Goal: Information Seeking & Learning: Learn about a topic

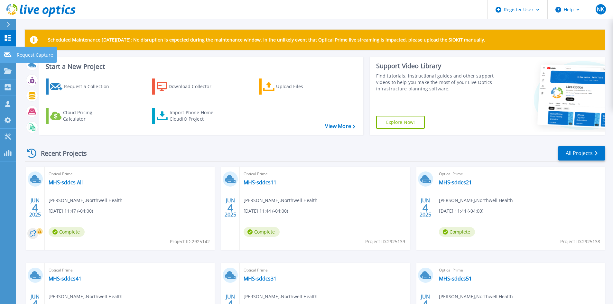
click at [2, 55] on link "Request Capture Request Capture" at bounding box center [8, 55] width 16 height 16
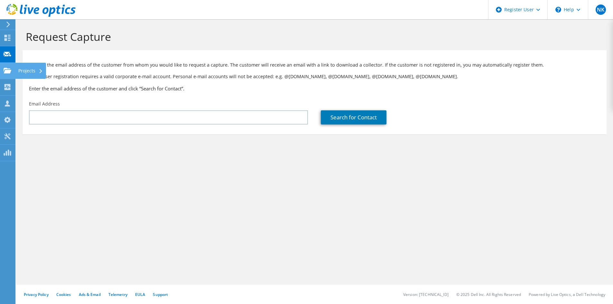
click at [25, 71] on div "Projects" at bounding box center [30, 71] width 31 height 16
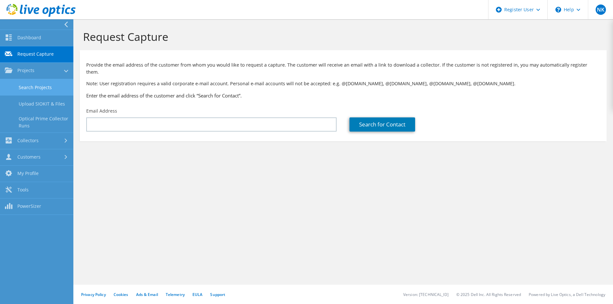
click at [29, 85] on link "Search Projects" at bounding box center [36, 87] width 73 height 16
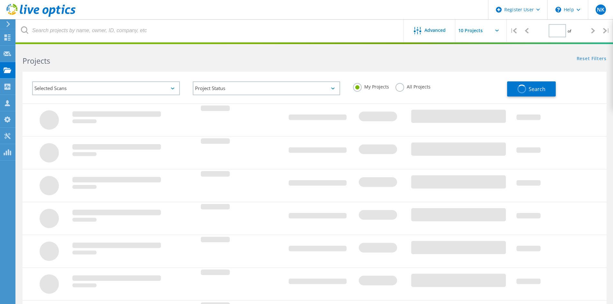
type input "1"
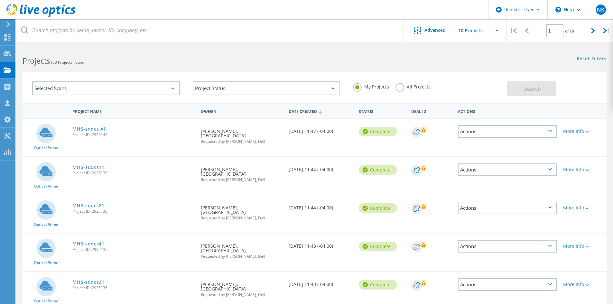
click at [399, 89] on label "All Projects" at bounding box center [413, 86] width 35 height 6
click at [0, 0] on input "All Projects" at bounding box center [0, 0] width 0 height 0
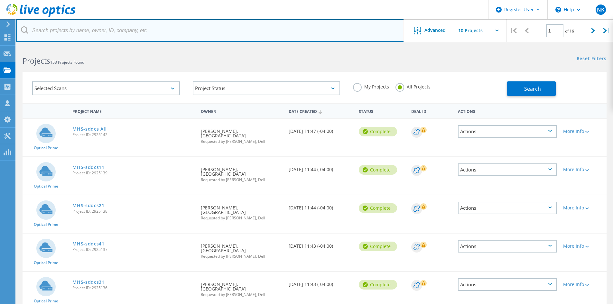
click at [61, 33] on input "text" at bounding box center [210, 30] width 388 height 23
paste input "3033077"
type input "3033077"
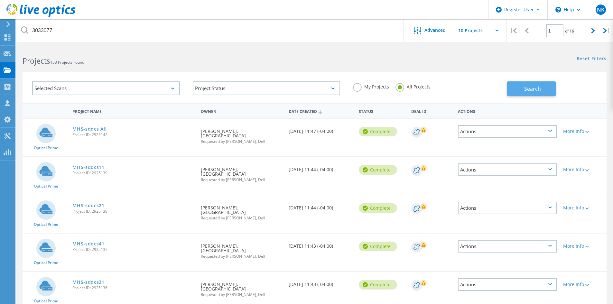
click at [532, 89] on span "Search" at bounding box center [532, 88] width 17 height 7
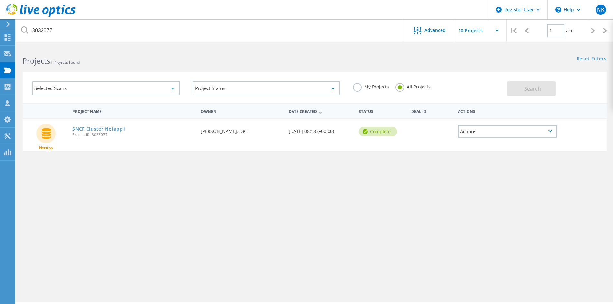
click at [110, 129] on link "SNCF Cluster Netapp1" at bounding box center [98, 129] width 53 height 5
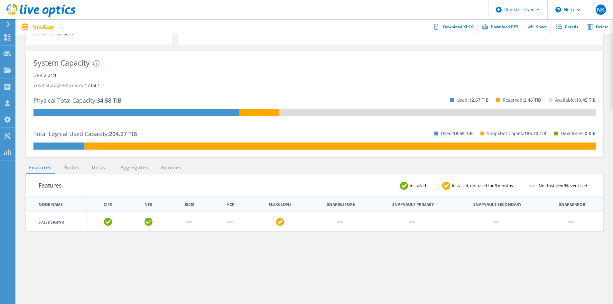
scroll to position [129, 0]
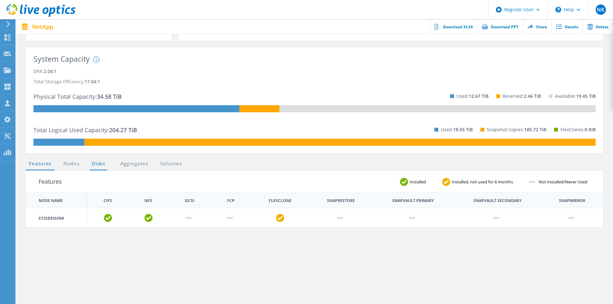
click at [101, 162] on link "Disks" at bounding box center [98, 164] width 17 height 8
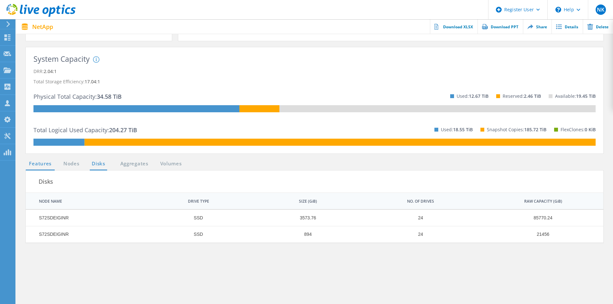
click at [39, 164] on link "Features" at bounding box center [40, 164] width 29 height 8
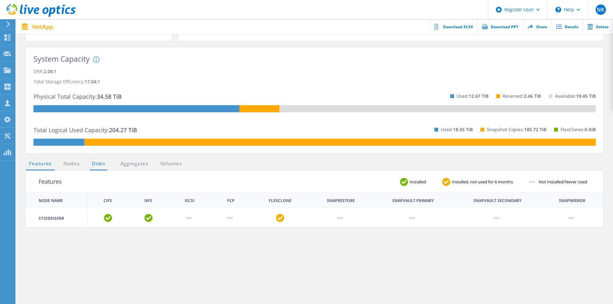
click at [96, 163] on link "Disks" at bounding box center [98, 164] width 17 height 8
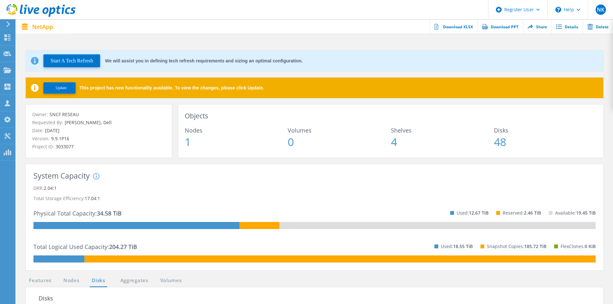
scroll to position [0, 0]
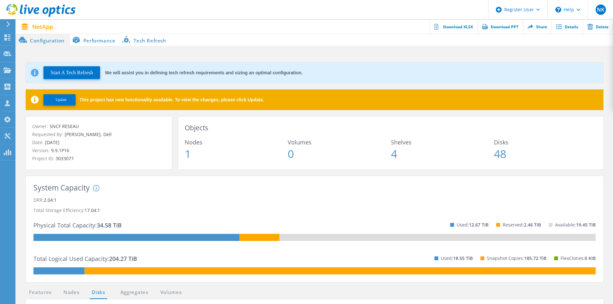
click at [103, 39] on li "Performance" at bounding box center [95, 39] width 51 height 13
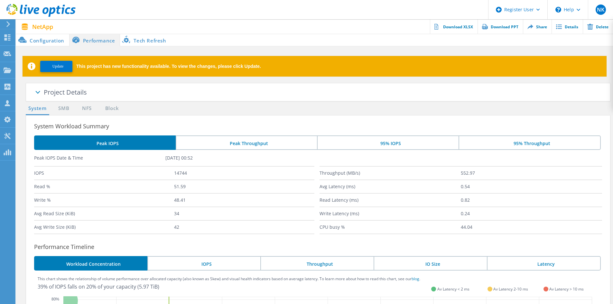
click at [41, 42] on li "Configuration" at bounding box center [42, 39] width 53 height 13
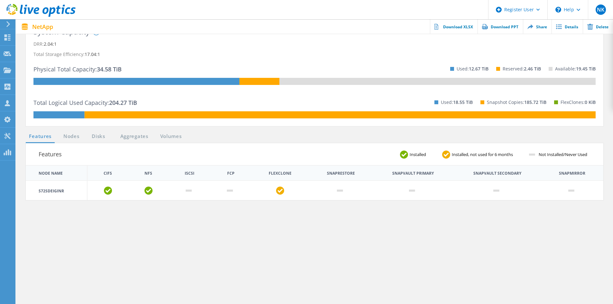
scroll to position [161, 0]
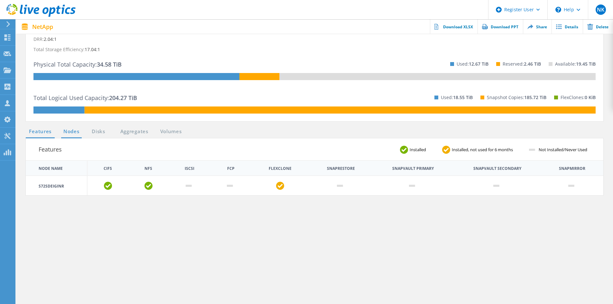
click at [75, 135] on link "Nodes" at bounding box center [71, 132] width 21 height 8
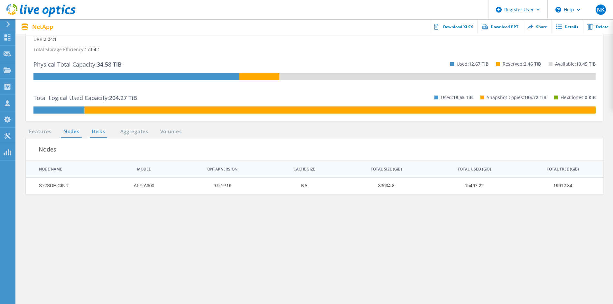
click at [99, 134] on link "Disks" at bounding box center [98, 132] width 17 height 8
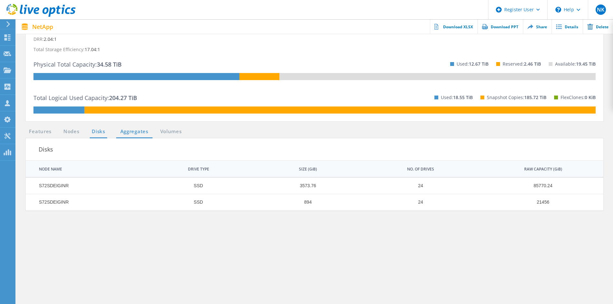
click at [133, 132] on link "Aggregates" at bounding box center [134, 132] width 36 height 8
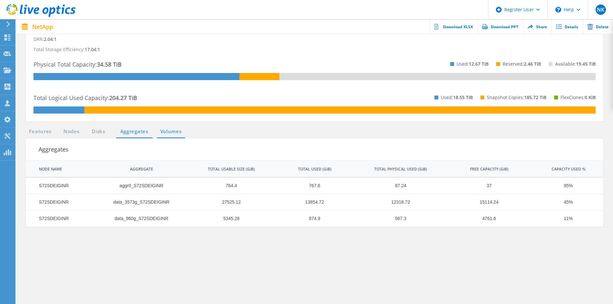
click at [167, 134] on link "Volumes" at bounding box center [171, 132] width 28 height 8
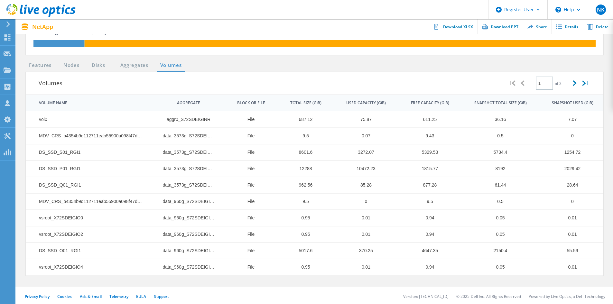
scroll to position [229, 0]
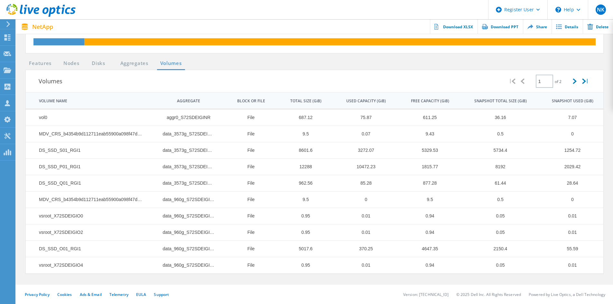
click at [89, 65] on li "Disks" at bounding box center [95, 64] width 17 height 8
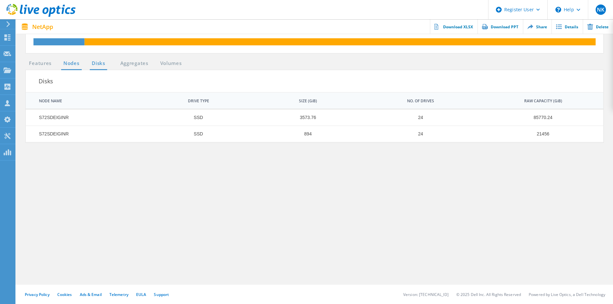
click at [68, 62] on link "Nodes" at bounding box center [71, 64] width 21 height 8
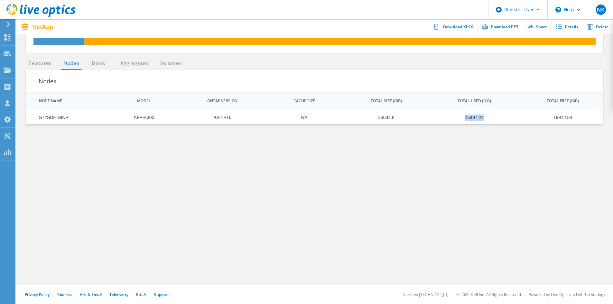
drag, startPoint x: 488, startPoint y: 117, endPoint x: 462, endPoint y: 115, distance: 26.5
click at [462, 115] on td "15497.22" at bounding box center [470, 117] width 89 height 16
copy td "15497.22"
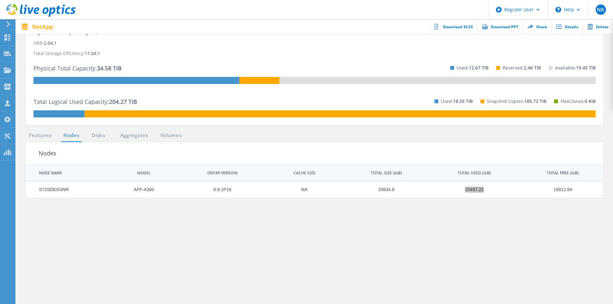
scroll to position [161, 0]
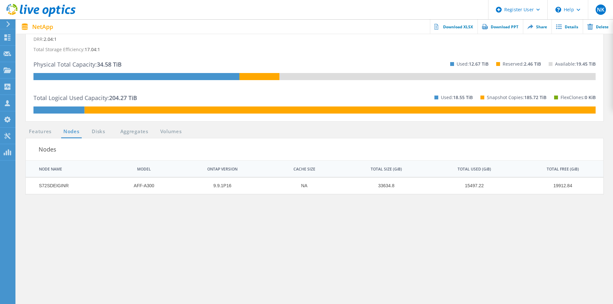
click at [45, 136] on ul "Features Nodes Disks Aggregates Volumes" at bounding box center [106, 133] width 166 height 11
click at [39, 131] on link "Features" at bounding box center [40, 132] width 29 height 8
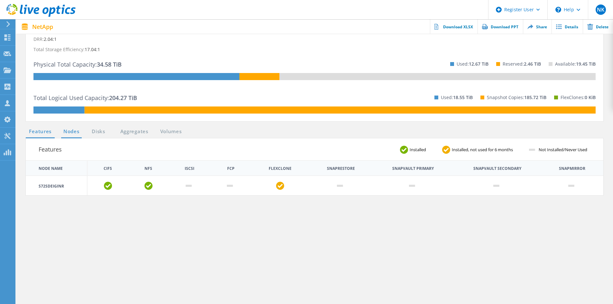
click at [69, 128] on link "Nodes" at bounding box center [71, 132] width 21 height 8
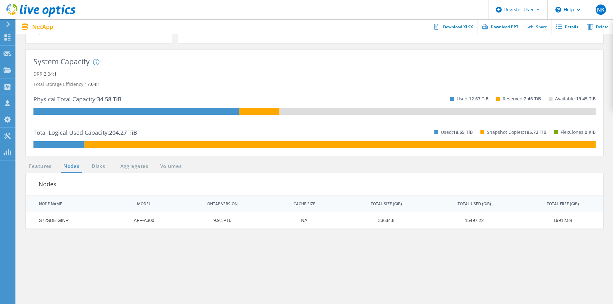
scroll to position [229, 0]
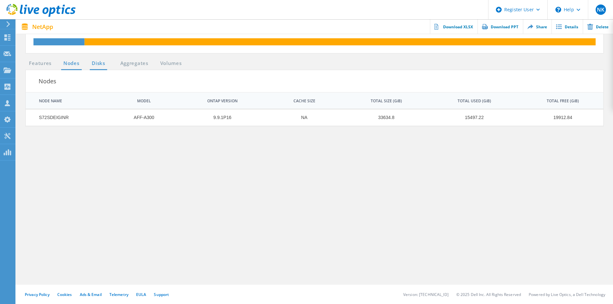
click at [99, 63] on link "Disks" at bounding box center [98, 64] width 17 height 8
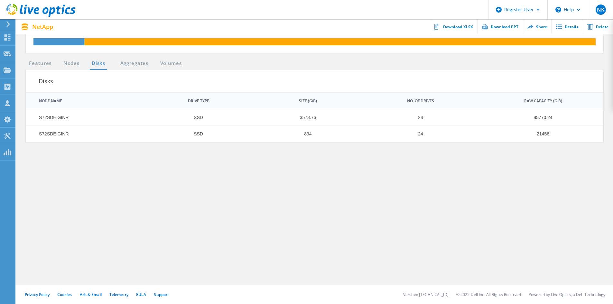
click at [58, 62] on li "Nodes" at bounding box center [67, 64] width 19 height 8
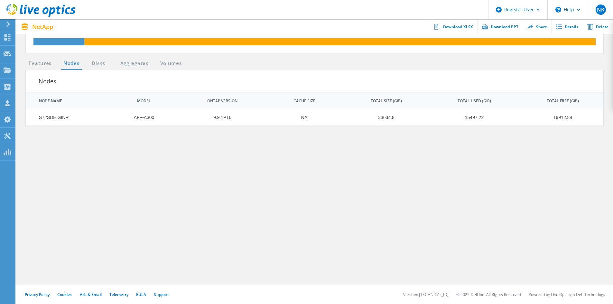
click at [68, 62] on link "Nodes" at bounding box center [71, 64] width 21 height 8
click at [44, 64] on link "Features" at bounding box center [40, 64] width 29 height 8
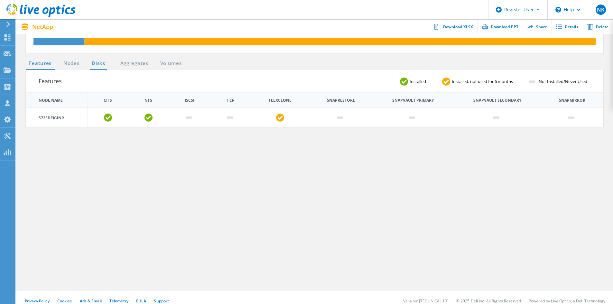
click at [99, 64] on link "Disks" at bounding box center [98, 64] width 17 height 8
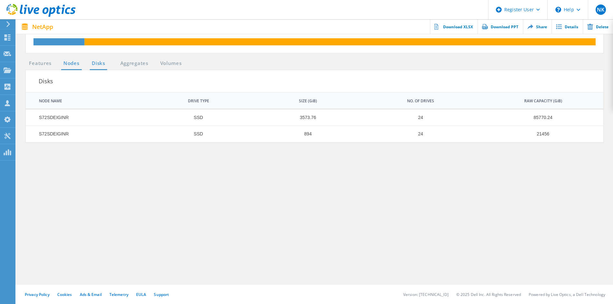
click at [78, 67] on link "Nodes" at bounding box center [71, 64] width 21 height 8
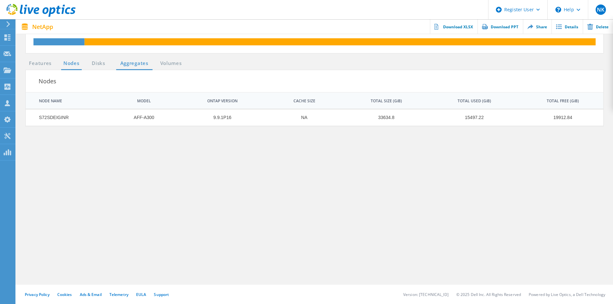
click at [126, 63] on link "Aggregates" at bounding box center [134, 64] width 36 height 8
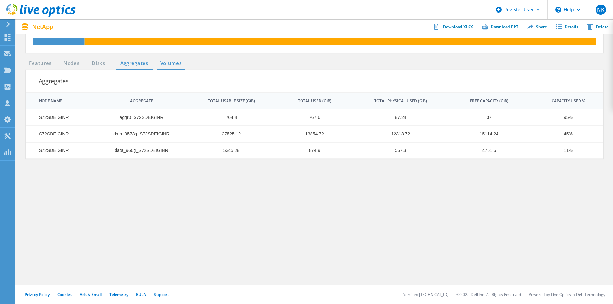
click at [180, 68] on ul "Features Nodes Disks Aggregates Volumes" at bounding box center [106, 65] width 166 height 11
click at [164, 62] on link "Volumes" at bounding box center [171, 64] width 28 height 8
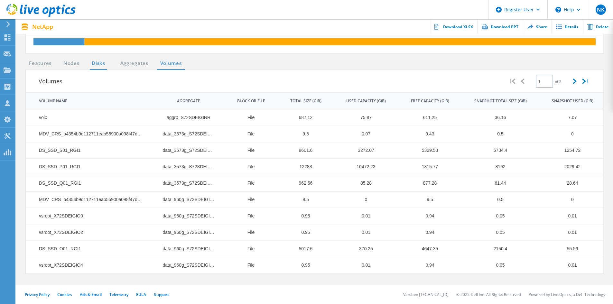
click at [104, 65] on link "Disks" at bounding box center [98, 64] width 17 height 8
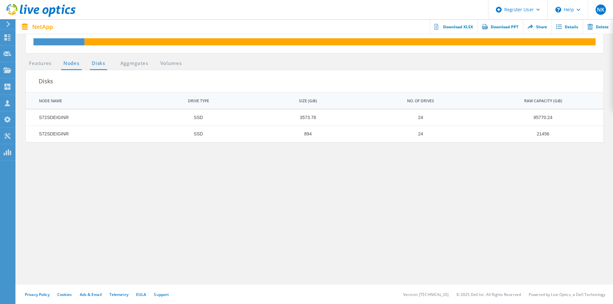
click at [63, 66] on link "Nodes" at bounding box center [71, 64] width 21 height 8
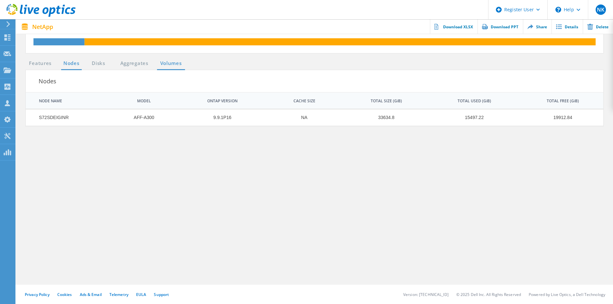
drag, startPoint x: 130, startPoint y: 68, endPoint x: 163, endPoint y: 65, distance: 33.9
click at [130, 67] on ul "Features Nodes Disks Aggregates Volumes" at bounding box center [106, 65] width 166 height 11
click at [165, 65] on link "Volumes" at bounding box center [171, 64] width 28 height 8
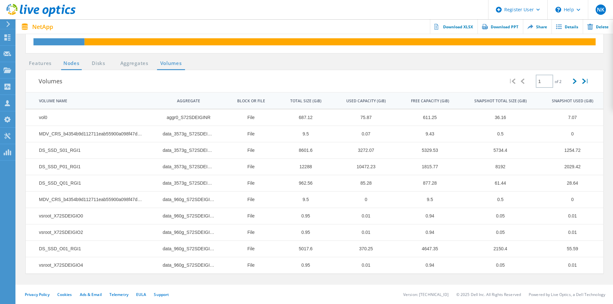
click at [64, 65] on link "Nodes" at bounding box center [71, 64] width 21 height 8
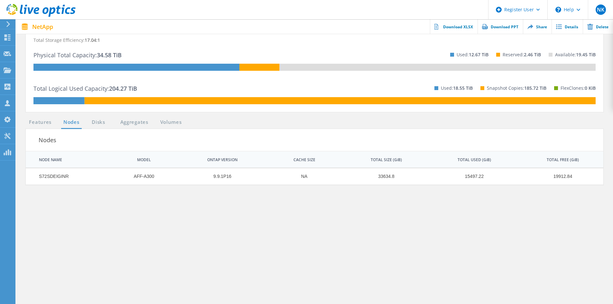
scroll to position [68, 0]
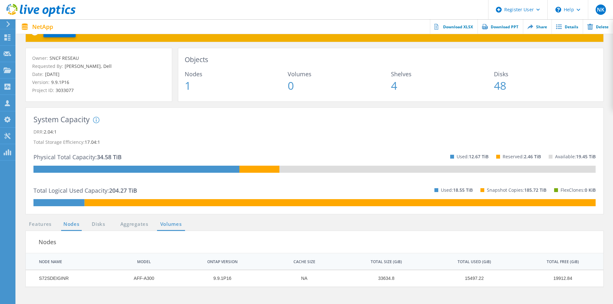
click at [166, 223] on link "Volumes" at bounding box center [171, 224] width 28 height 8
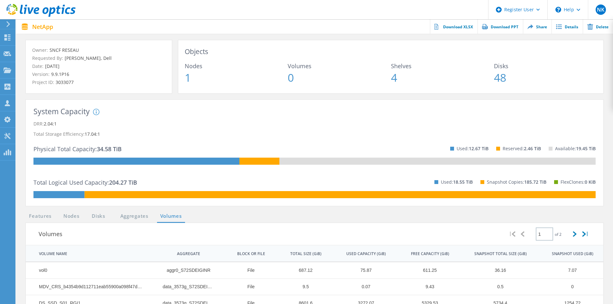
scroll to position [129, 0]
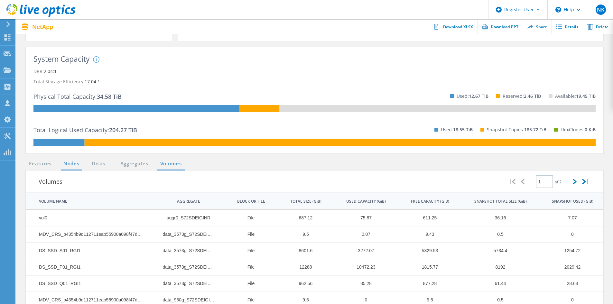
click at [71, 163] on link "Nodes" at bounding box center [71, 164] width 21 height 8
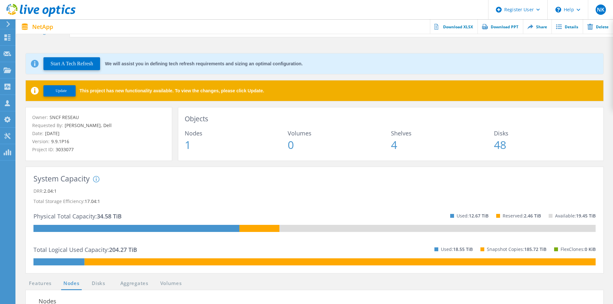
scroll to position [0, 0]
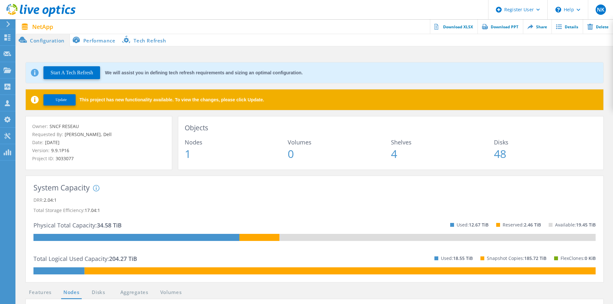
click at [100, 41] on li "Performance" at bounding box center [95, 39] width 51 height 13
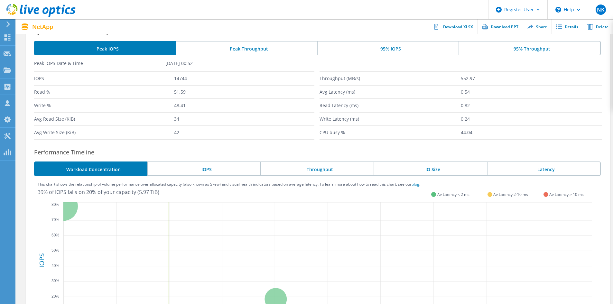
scroll to position [161, 0]
